Goal: Task Accomplishment & Management: Manage account settings

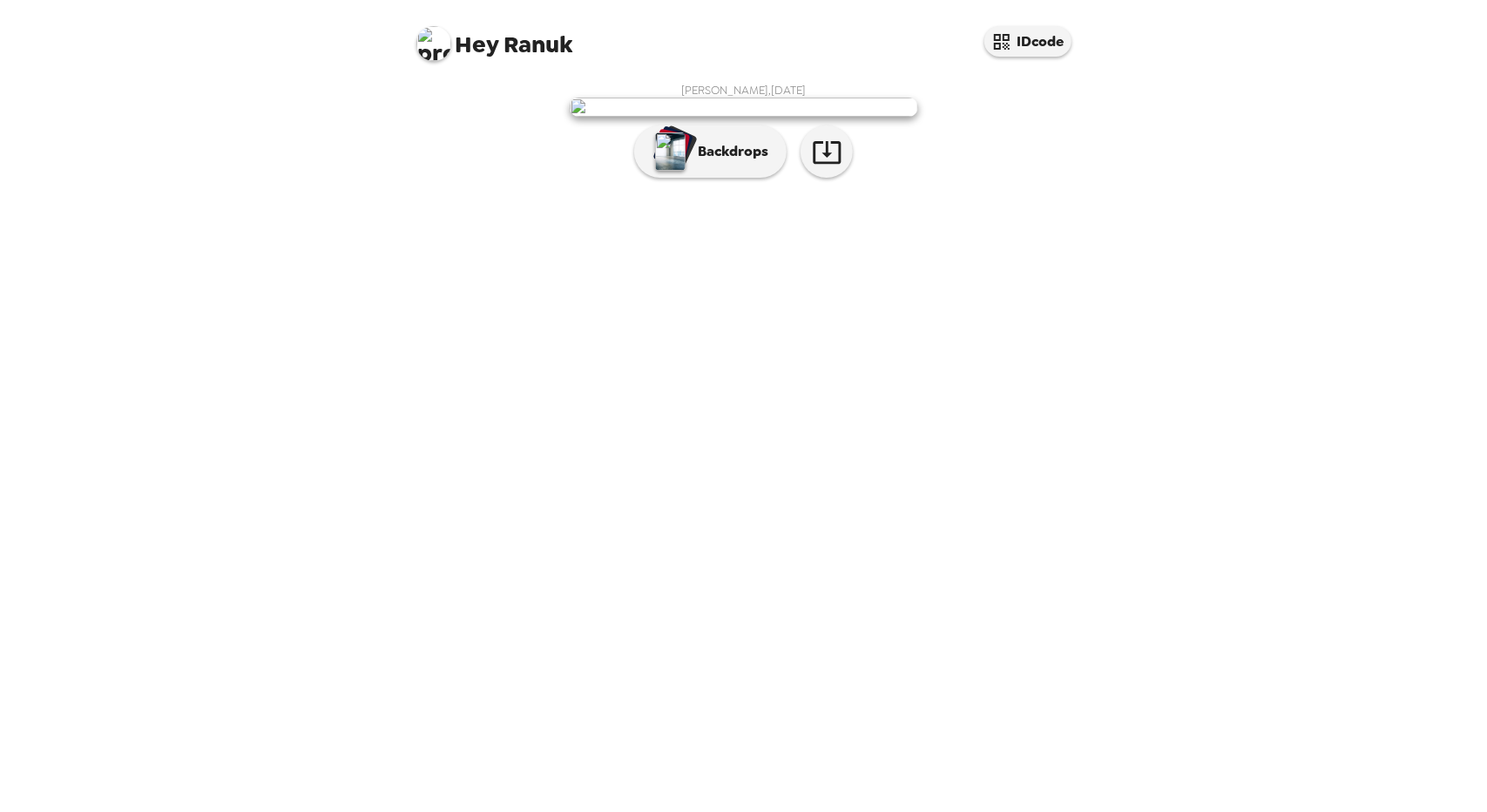
drag, startPoint x: 806, startPoint y: 228, endPoint x: 1015, endPoint y: 146, distance: 224.5
click at [1015, 146] on div "[PERSON_NAME] , [DATE] Backdrops" at bounding box center [743, 134] width 662 height 104
click at [673, 171] on img "button" at bounding box center [671, 151] width 30 height 38
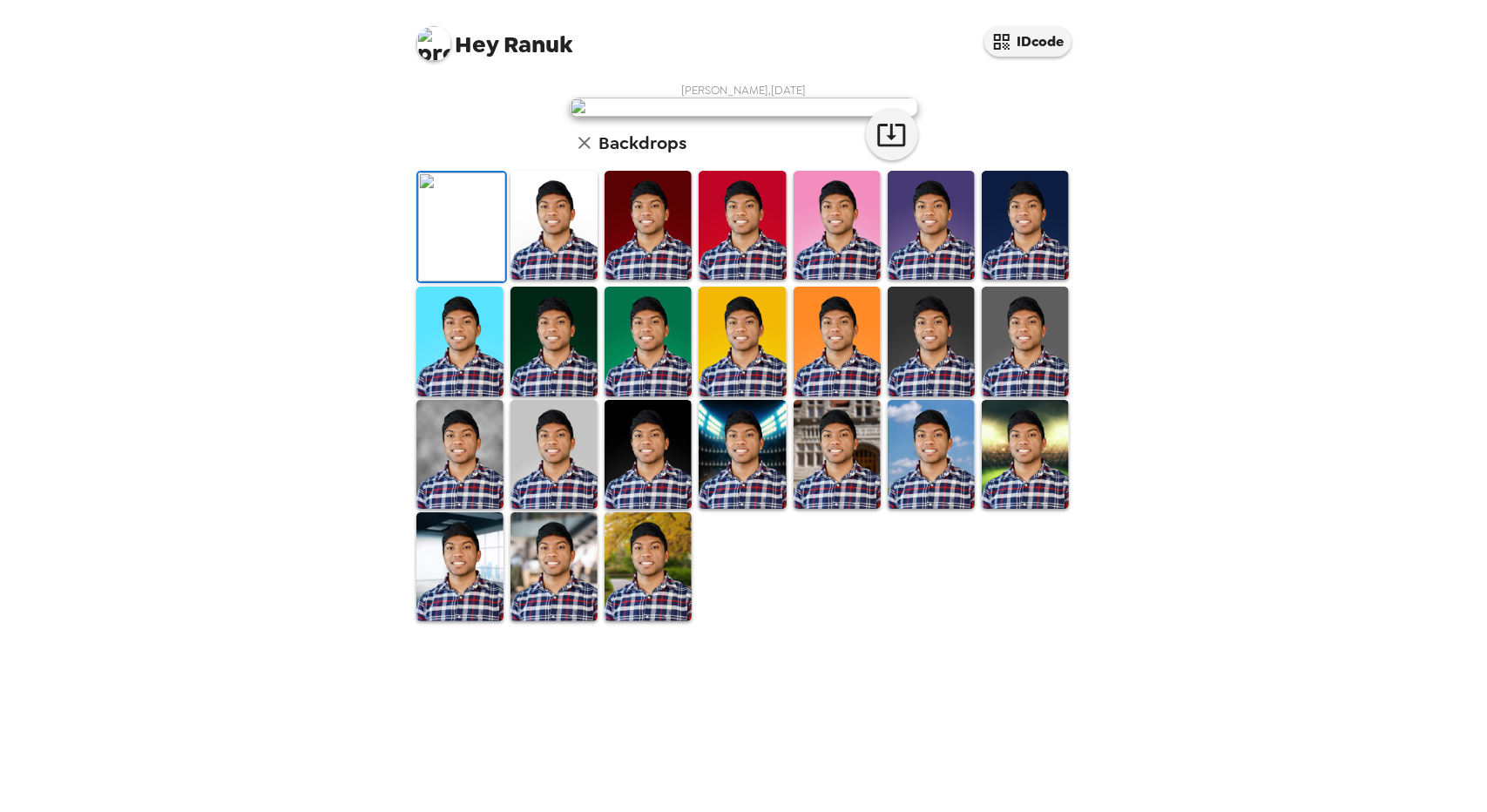
click at [457, 281] on img at bounding box center [461, 227] width 87 height 109
click at [577, 279] on img at bounding box center [553, 226] width 87 height 109
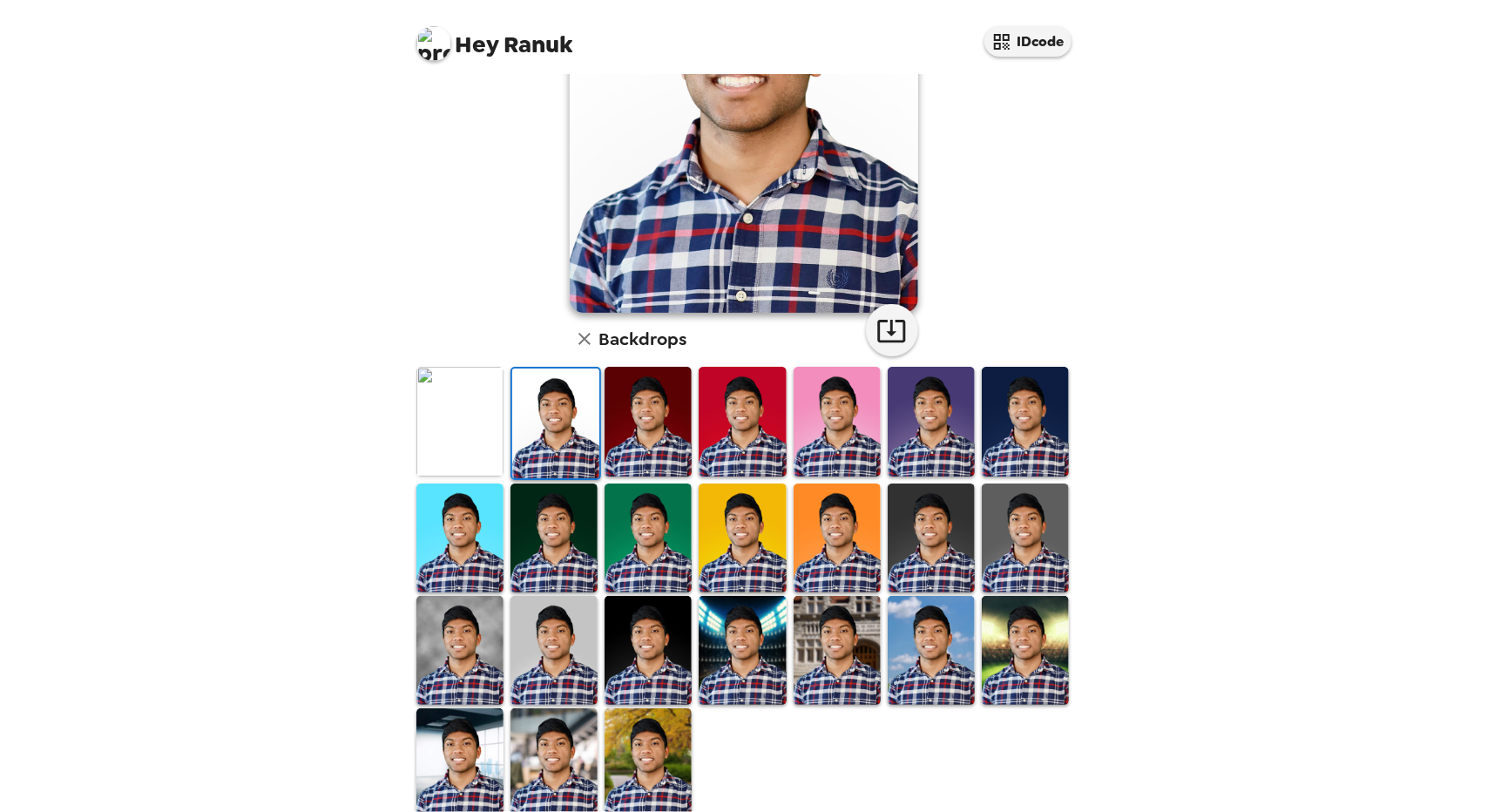
scroll to position [244, 0]
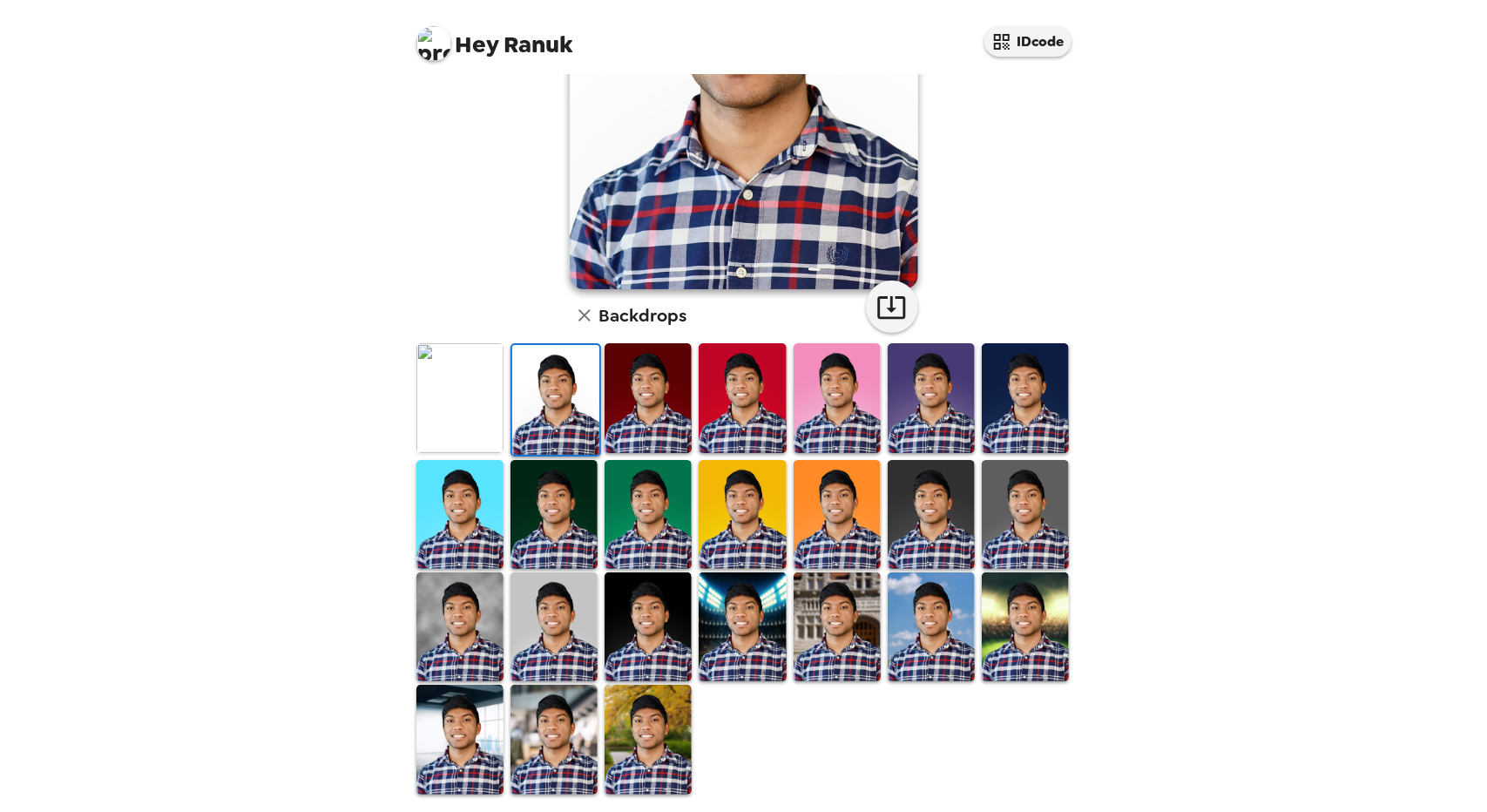
click at [1047, 616] on img at bounding box center [1024, 627] width 87 height 109
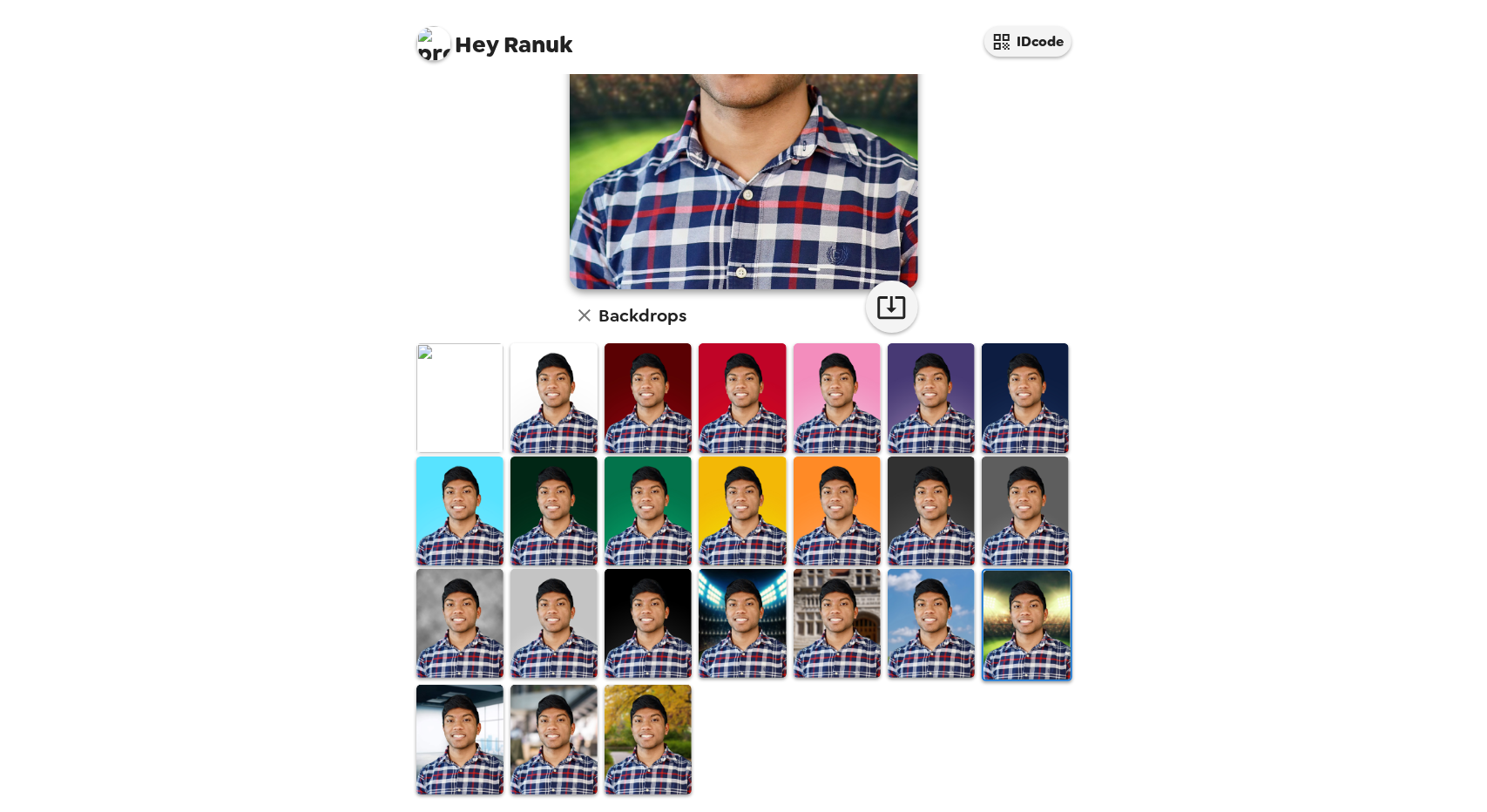
click at [643, 712] on img at bounding box center [647, 739] width 87 height 109
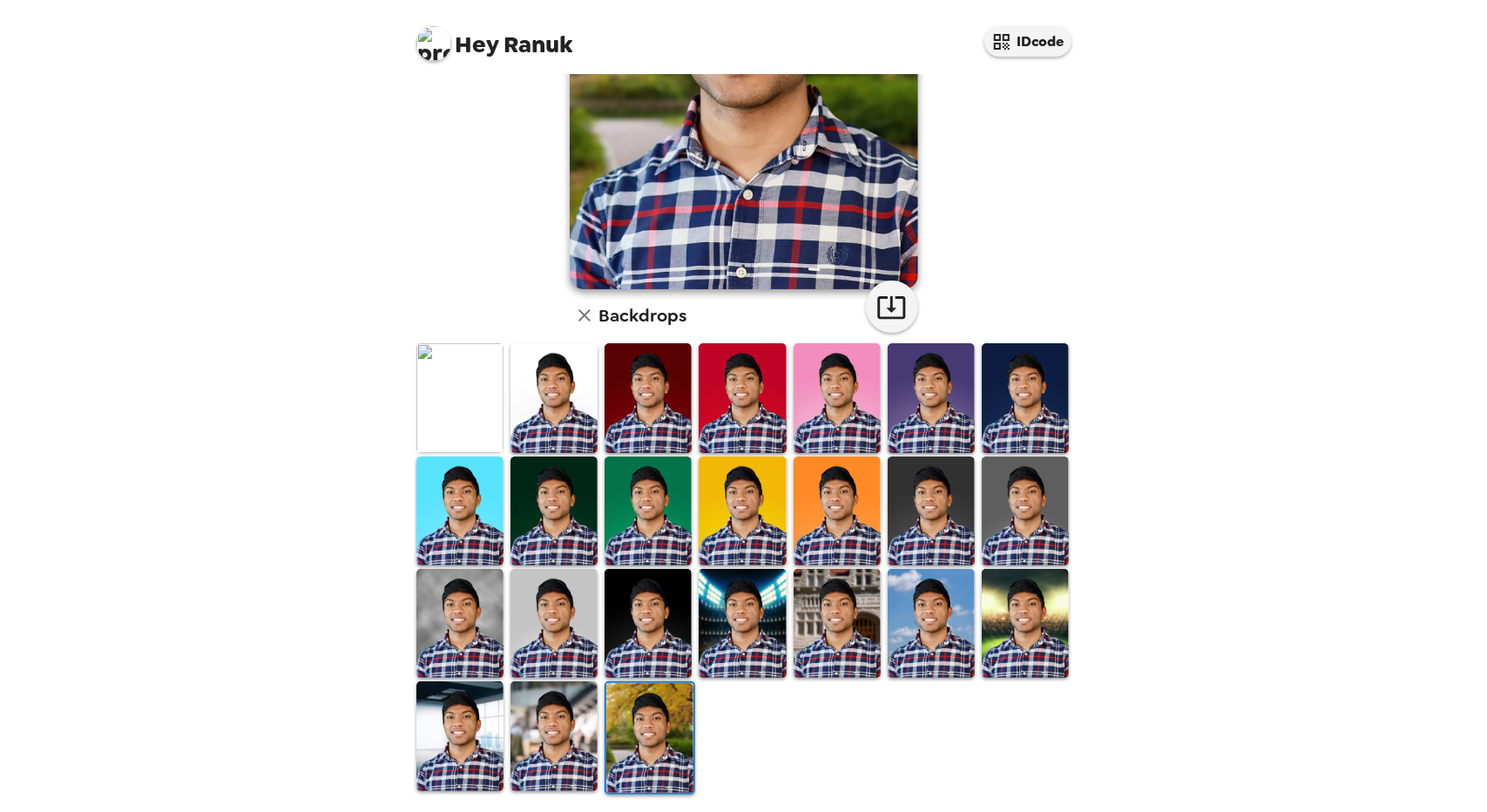
click at [727, 508] on img at bounding box center [741, 511] width 87 height 109
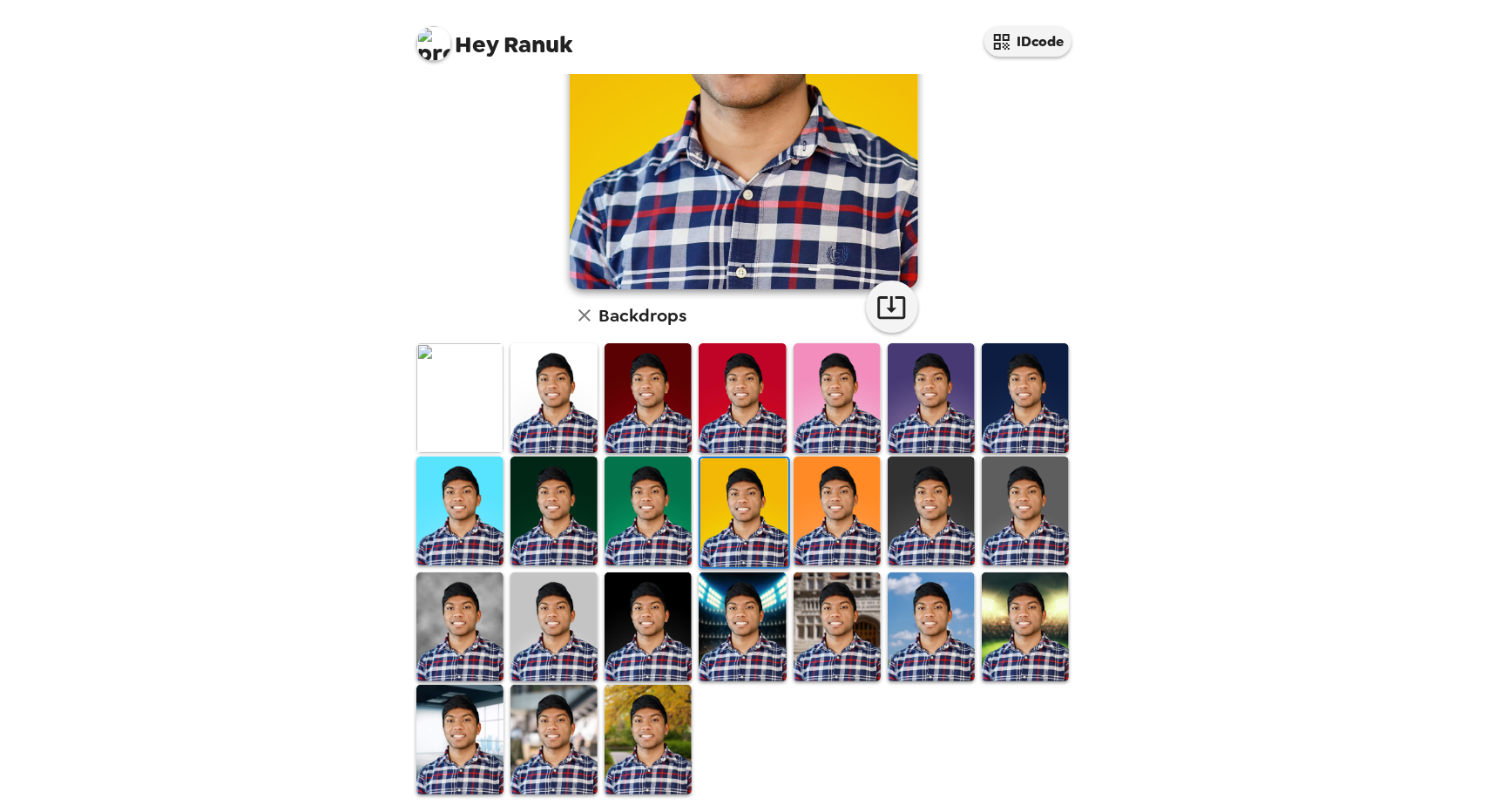
click at [726, 635] on img at bounding box center [741, 627] width 87 height 109
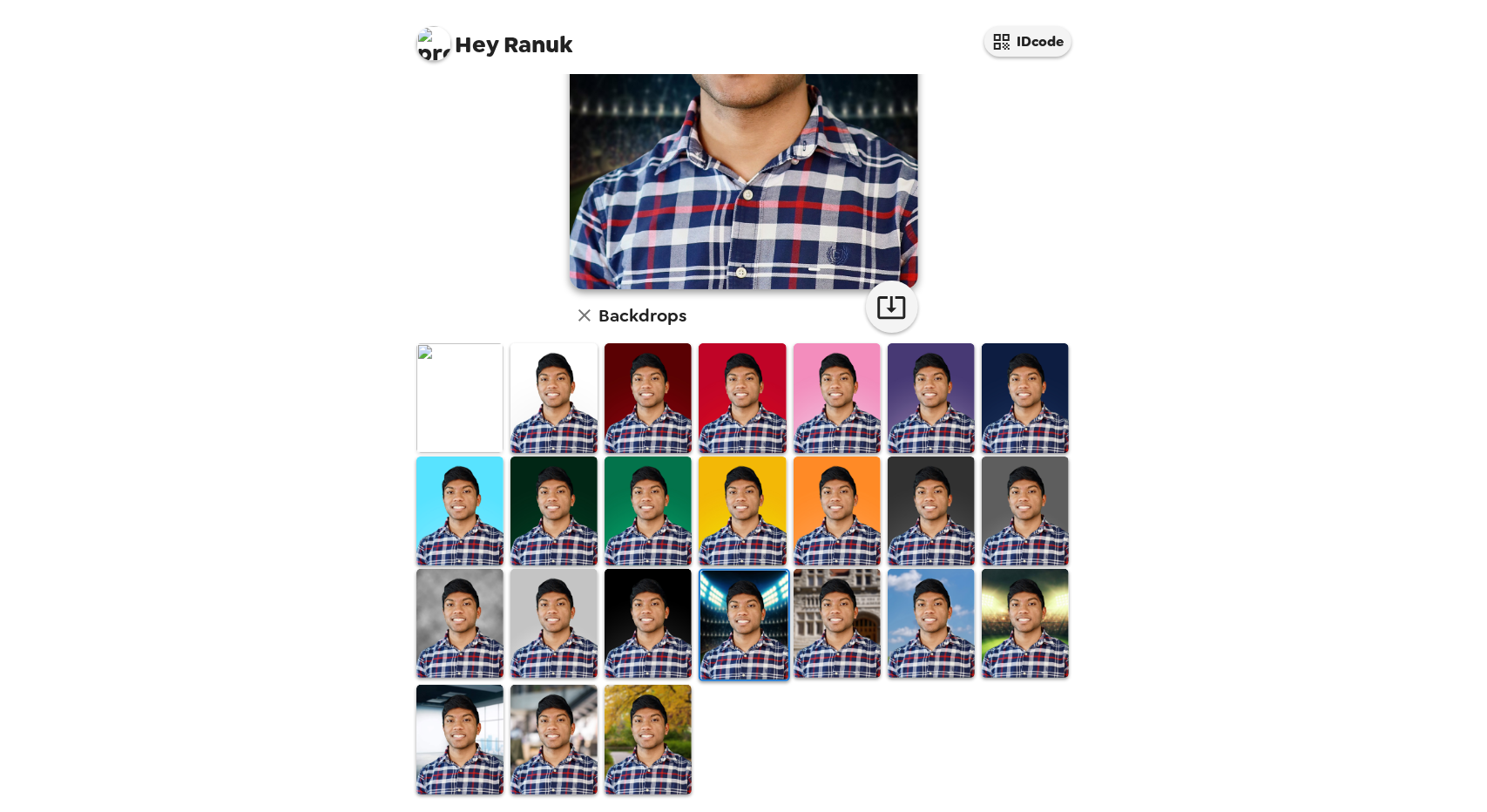
click at [556, 614] on img at bounding box center [553, 623] width 87 height 109
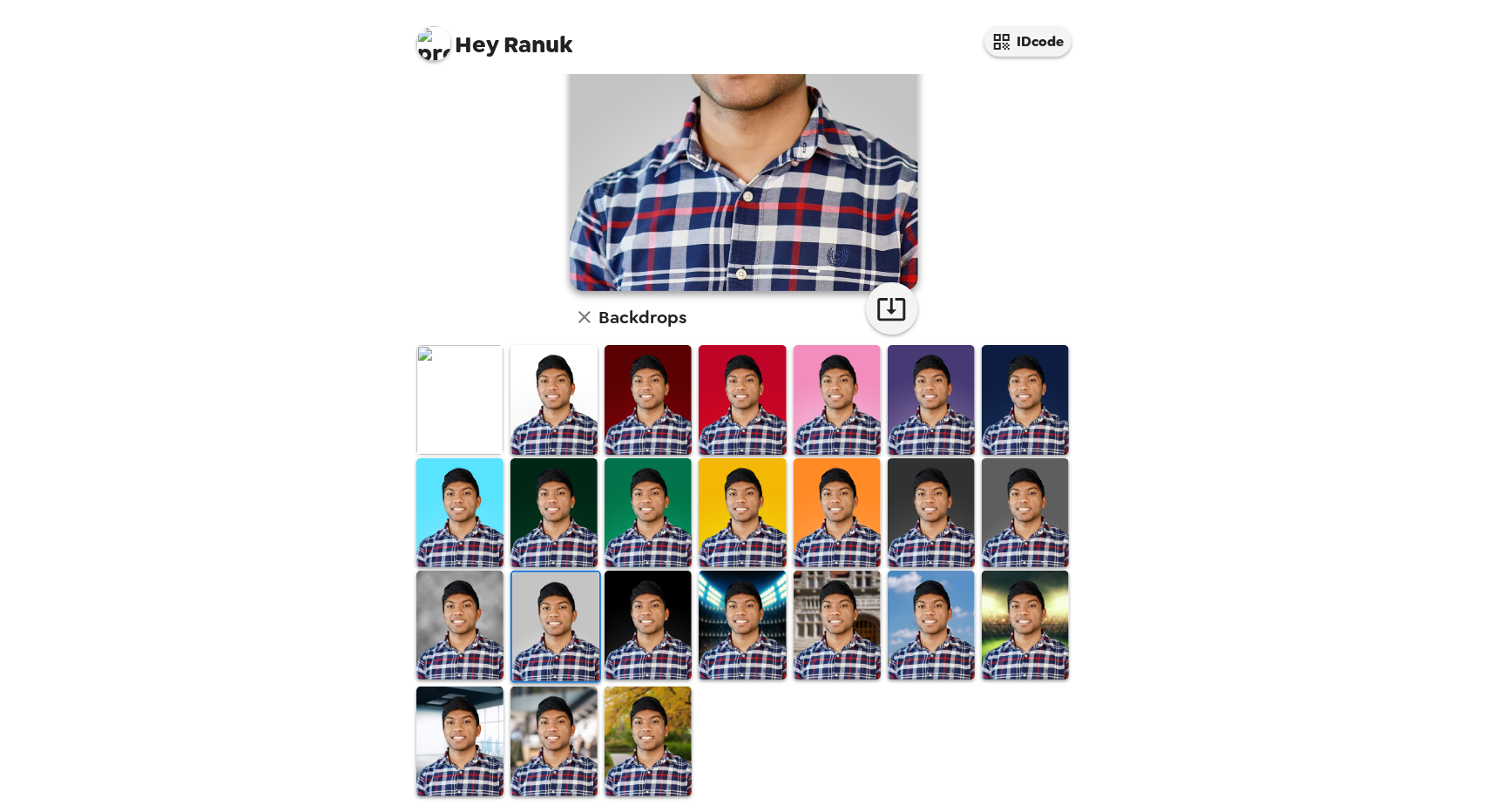
scroll to position [0, 0]
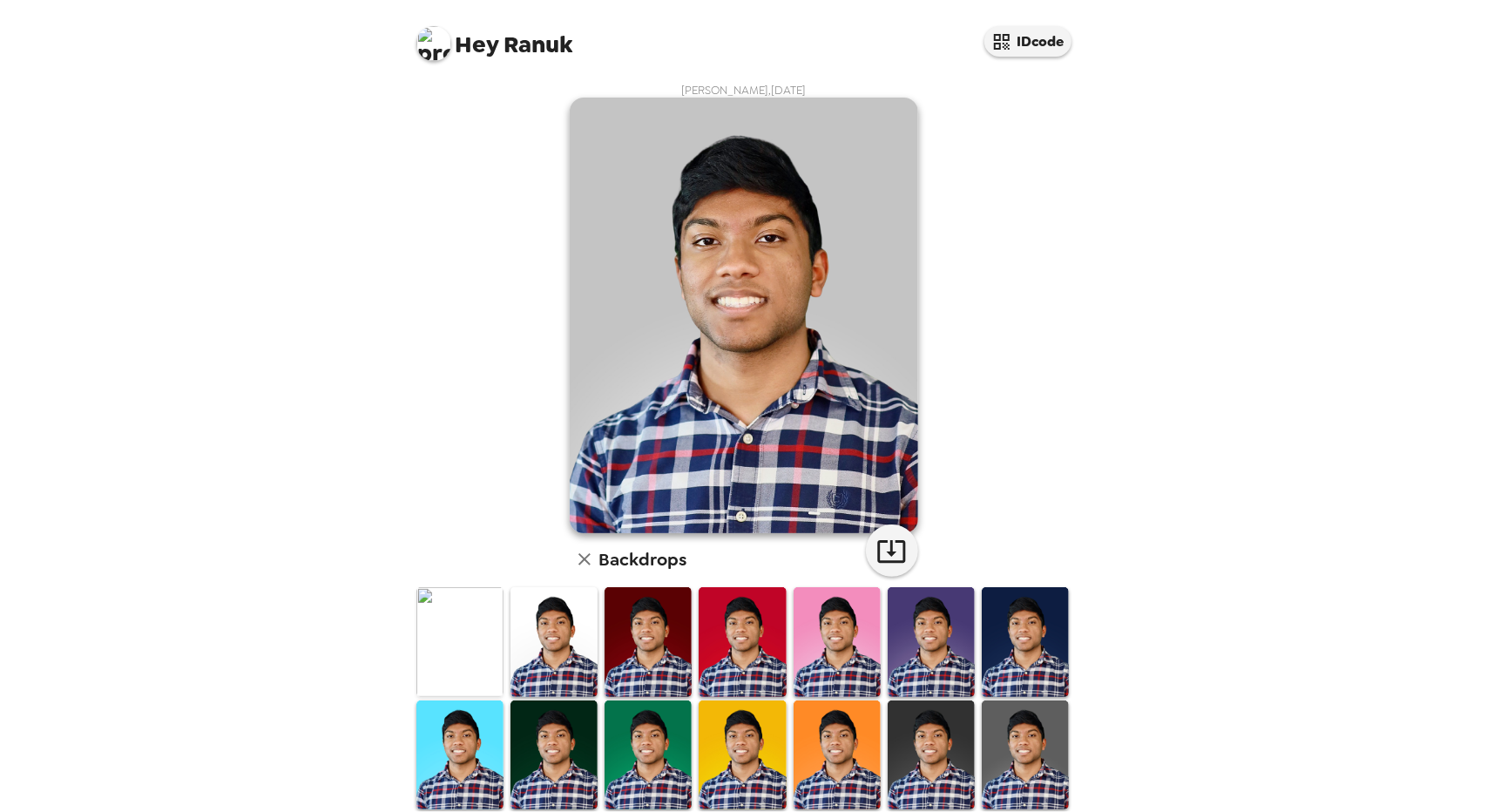
click at [571, 631] on img at bounding box center [553, 642] width 87 height 109
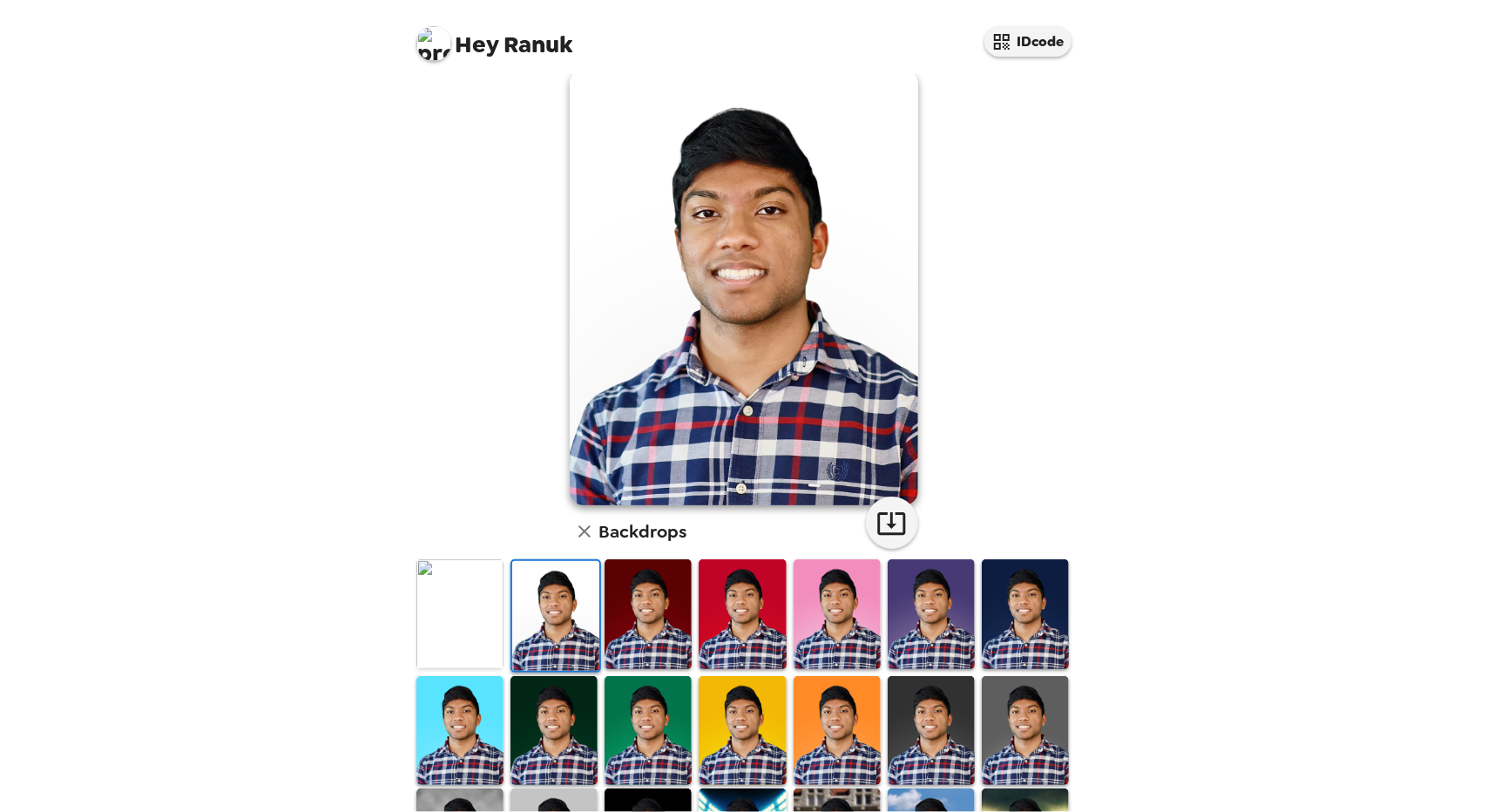
scroll to position [244, 0]
